Goal: Task Accomplishment & Management: Use online tool/utility

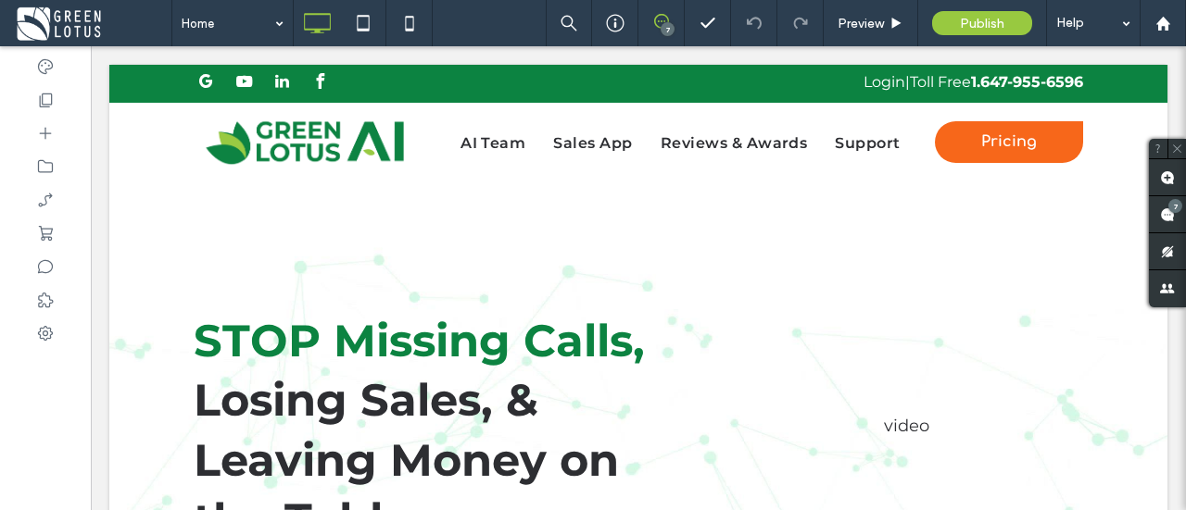
drag, startPoint x: 1164, startPoint y: 306, endPoint x: 1166, endPoint y: 278, distance: 27.8
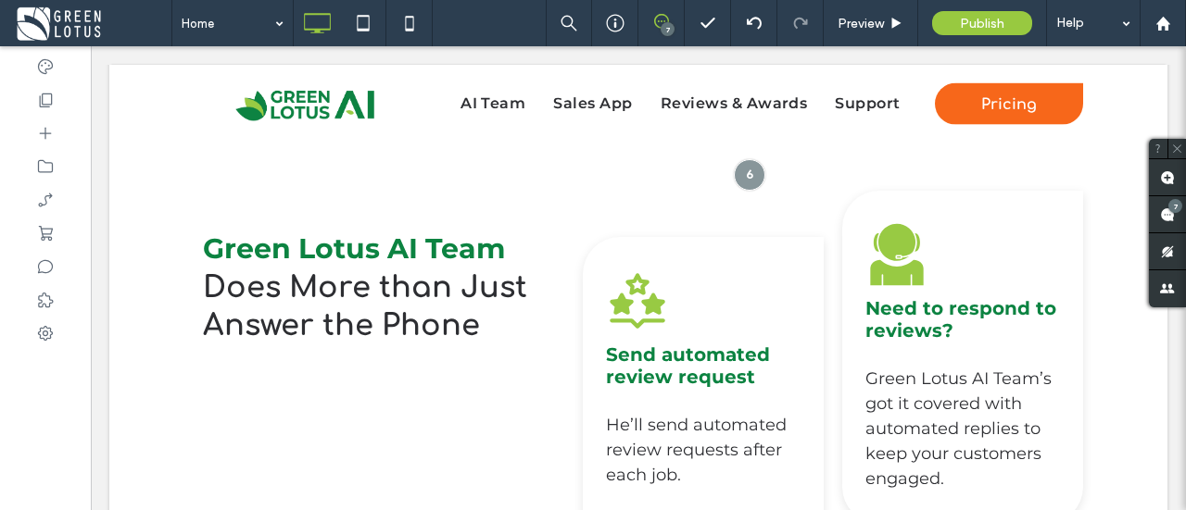
scroll to position [7110, 0]
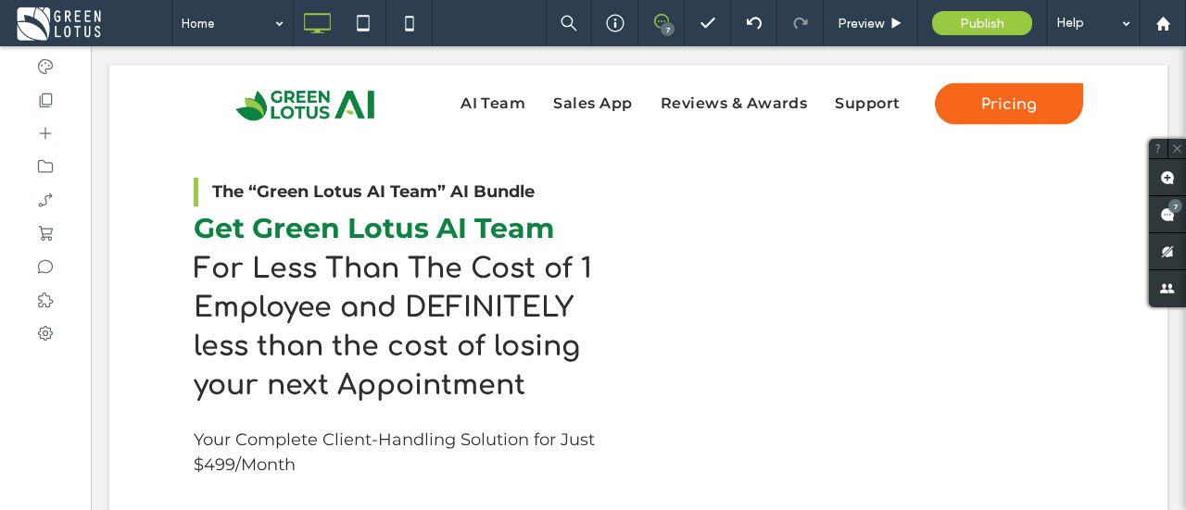
scroll to position [8760, 0]
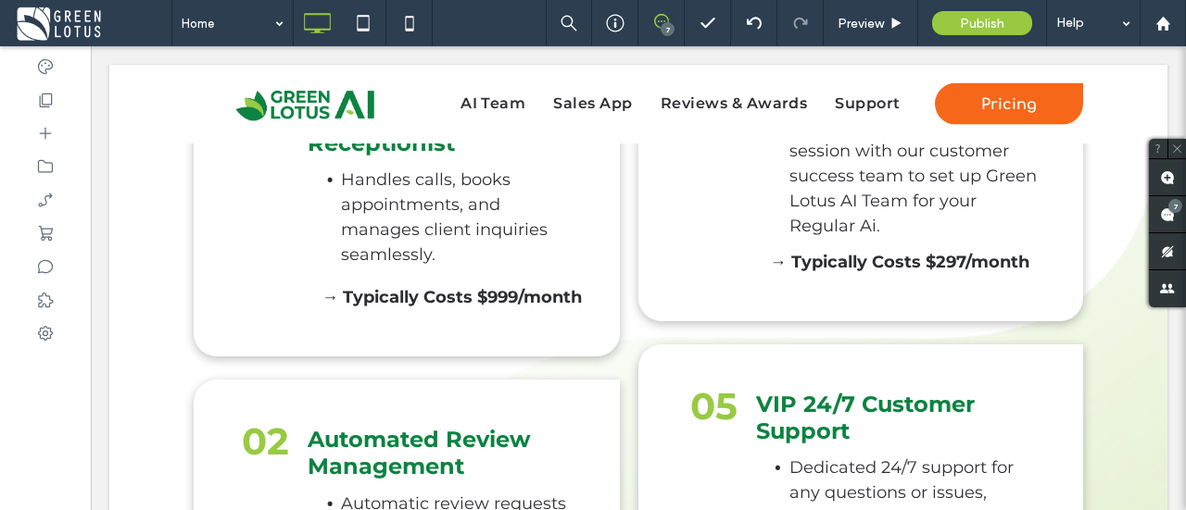
scroll to position [9353, 0]
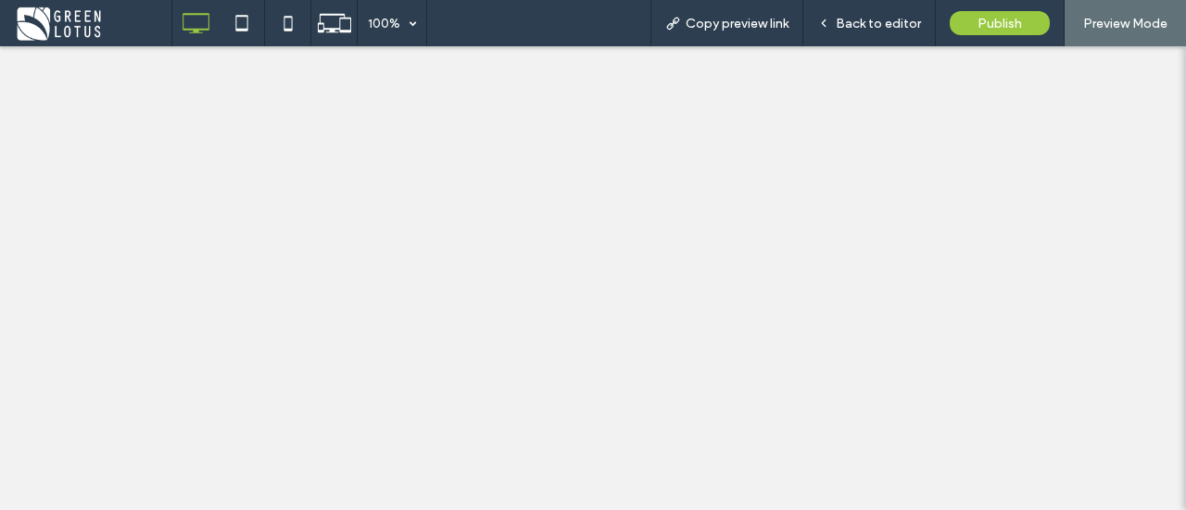
click at [747, 9] on div "Copy preview link" at bounding box center [726, 23] width 153 height 46
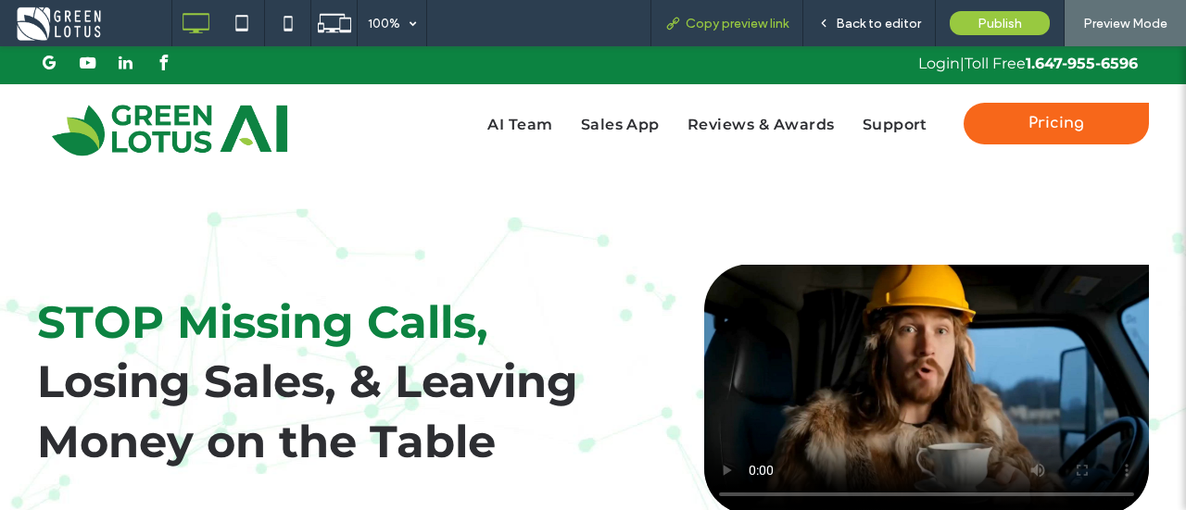
click at [740, 19] on span "Copy preview link" at bounding box center [736, 24] width 103 height 16
click at [773, 16] on span "Copy preview link" at bounding box center [736, 24] width 103 height 16
click at [734, 19] on span "Copy preview link" at bounding box center [736, 24] width 103 height 16
click at [736, 12] on div "Copy preview link" at bounding box center [726, 23] width 153 height 46
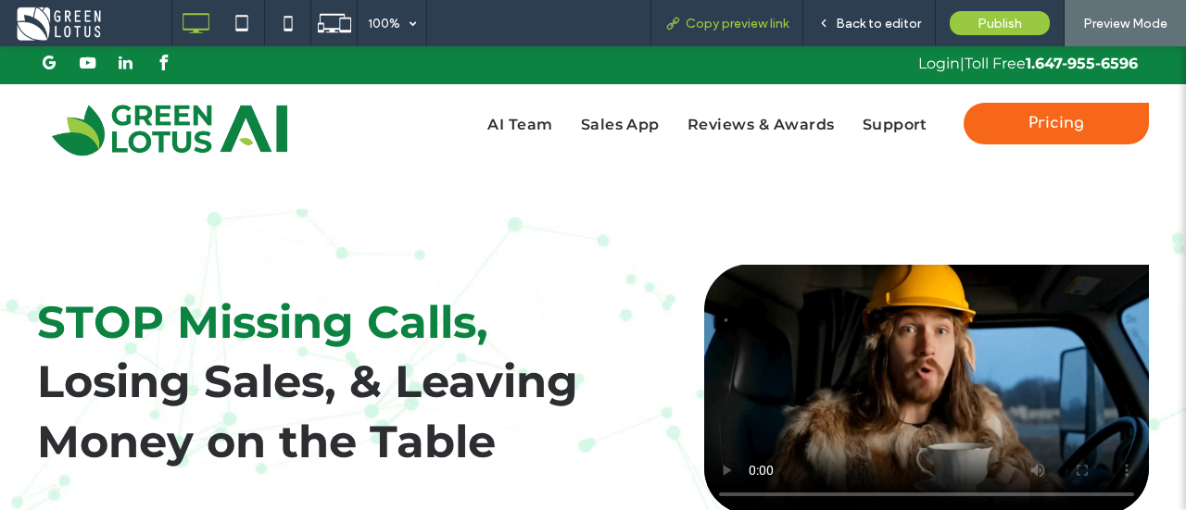
click at [726, 13] on div "Copy preview link" at bounding box center [726, 23] width 153 height 46
